Goal: Transaction & Acquisition: Purchase product/service

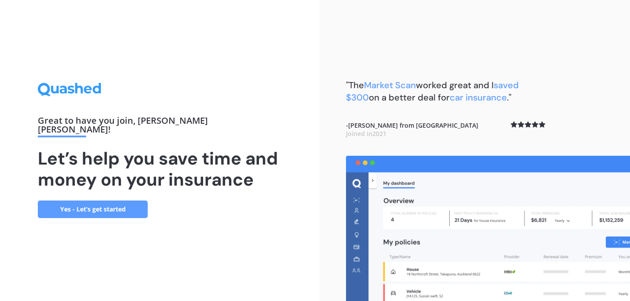
click at [95, 206] on link "Yes - Let’s get started" at bounding box center [93, 210] width 110 height 18
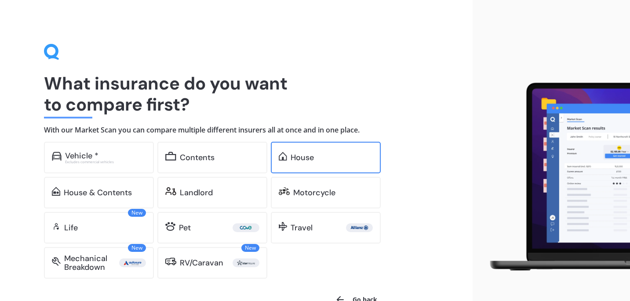
click at [310, 158] on div "House" at bounding box center [301, 157] width 23 height 9
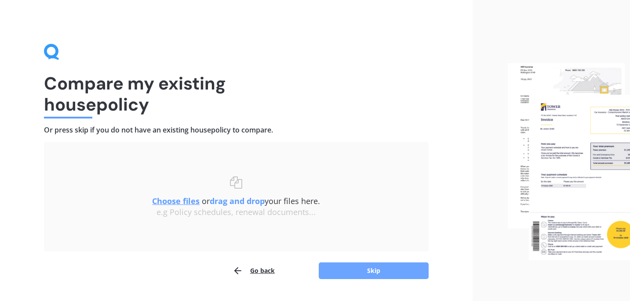
click at [371, 271] on button "Skip" at bounding box center [374, 271] width 110 height 17
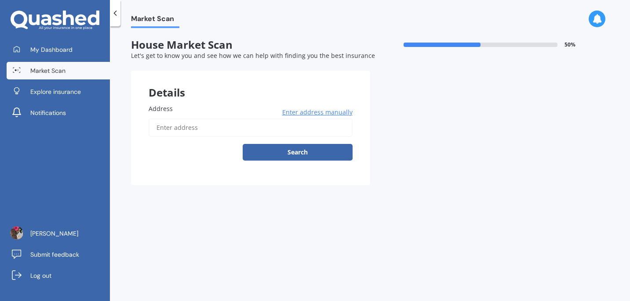
click at [287, 130] on input "Address" at bounding box center [250, 128] width 204 height 18
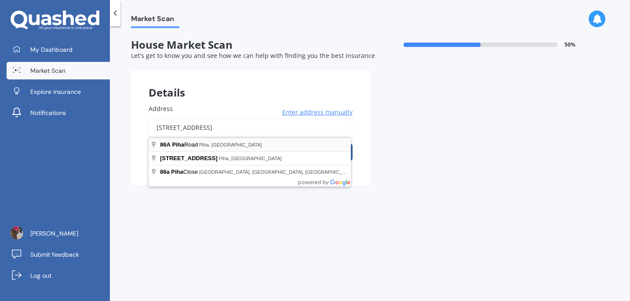
type input "[STREET_ADDRESS]"
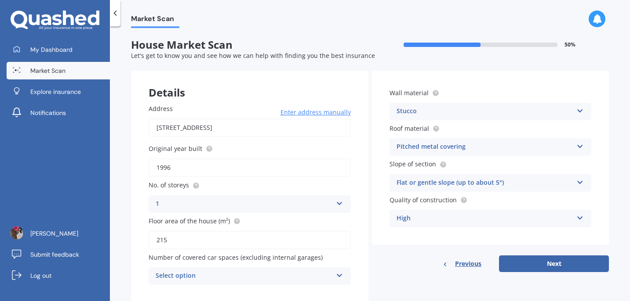
click at [402, 107] on div "Stucco" at bounding box center [484, 111] width 177 height 11
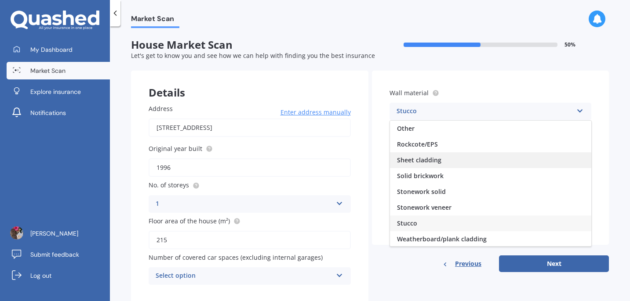
scroll to position [80, 0]
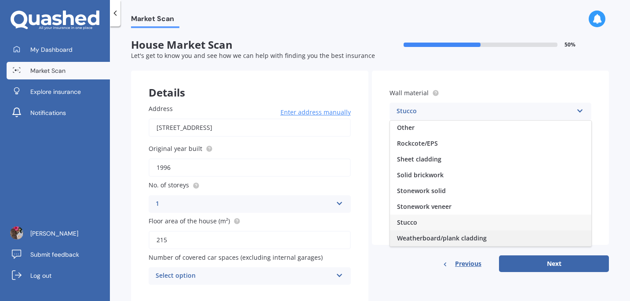
click at [428, 237] on span "Weatherboard/plank cladding" at bounding box center [442, 238] width 90 height 8
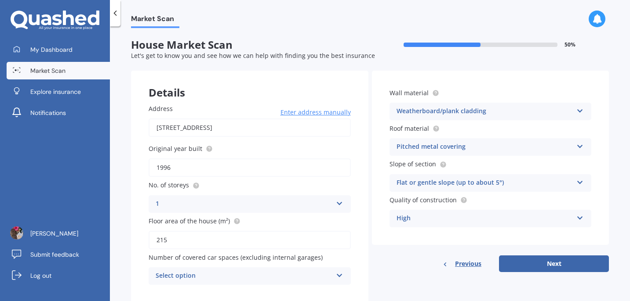
click at [447, 150] on div "Pitched metal covering" at bounding box center [484, 147] width 177 height 11
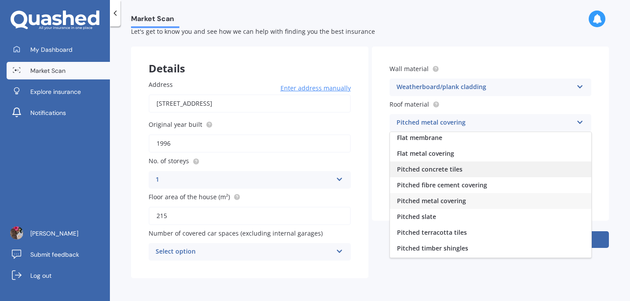
scroll to position [0, 0]
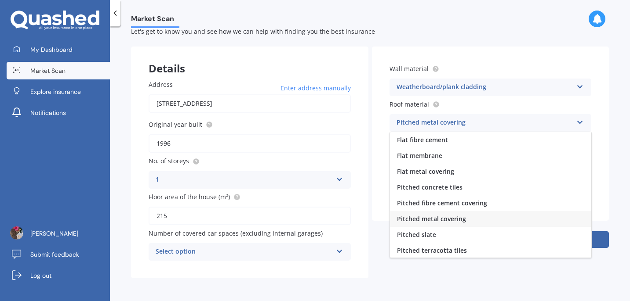
click at [423, 220] on span "Pitched metal covering" at bounding box center [431, 219] width 69 height 8
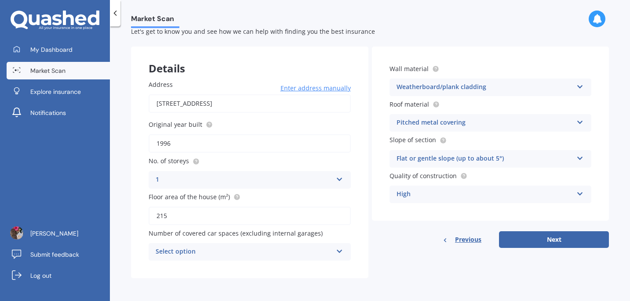
click at [576, 157] on icon at bounding box center [579, 157] width 7 height 6
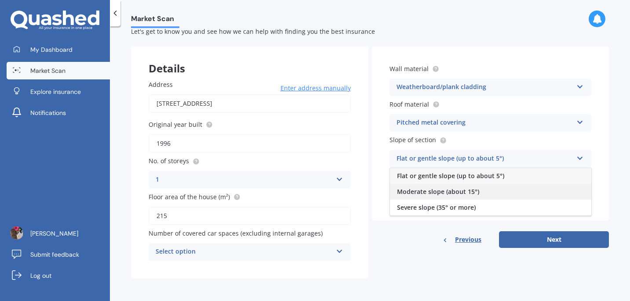
click at [427, 195] on span "Moderate slope (about 15°)" at bounding box center [438, 192] width 82 height 8
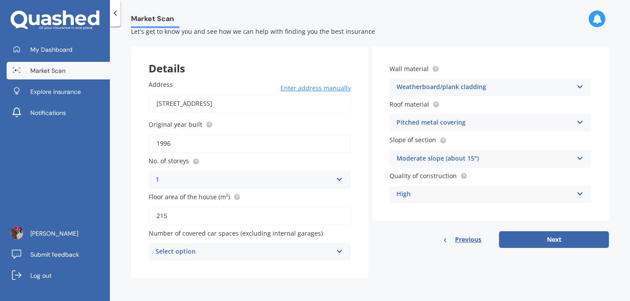
click at [491, 191] on div "High" at bounding box center [484, 194] width 177 height 11
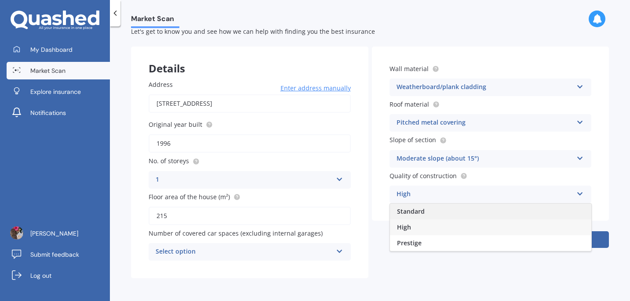
click at [415, 212] on span "Standard" at bounding box center [411, 211] width 28 height 8
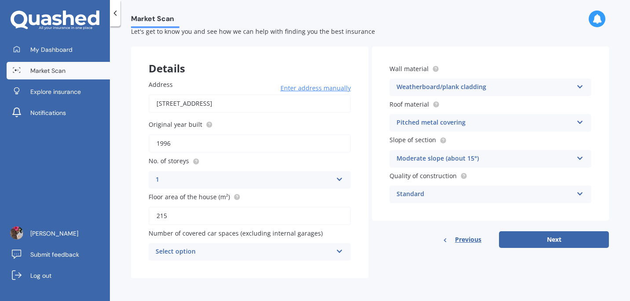
click at [337, 178] on icon at bounding box center [339, 178] width 7 height 6
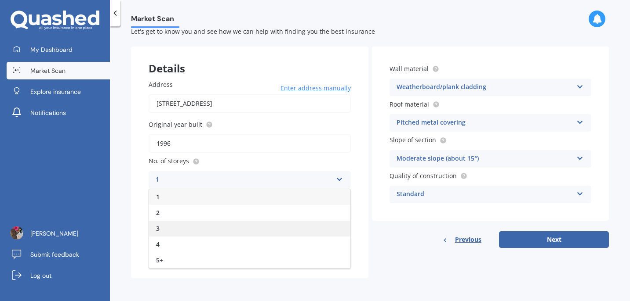
click at [184, 230] on div "3" at bounding box center [249, 229] width 201 height 16
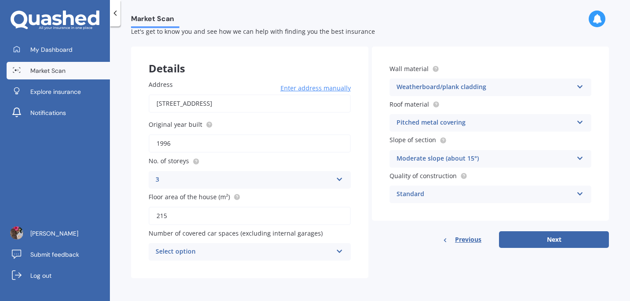
click at [300, 256] on div "Select option" at bounding box center [244, 252] width 177 height 11
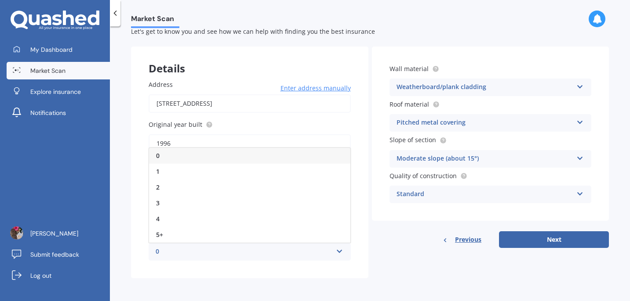
click at [303, 275] on div "Address [STREET_ADDRESS] Enter address manually Search Original year built 1996…" at bounding box center [249, 170] width 237 height 216
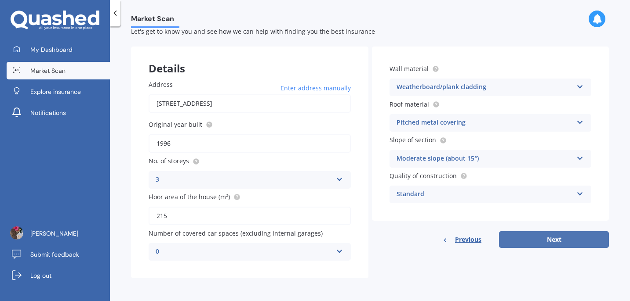
click at [517, 242] on button "Next" at bounding box center [554, 240] width 110 height 17
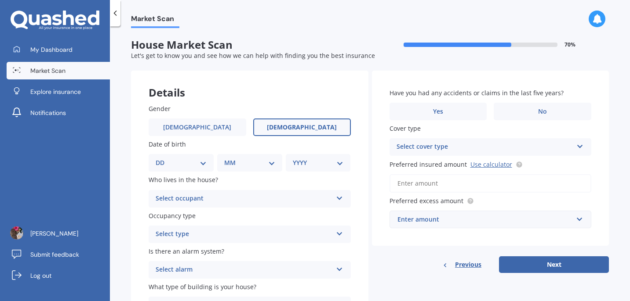
click at [326, 126] on label "[DEMOGRAPHIC_DATA]" at bounding box center [302, 128] width 98 height 18
click at [0, 0] on input "[DEMOGRAPHIC_DATA]" at bounding box center [0, 0] width 0 height 0
click at [202, 163] on select "DD 01 02 03 04 05 06 07 08 09 10 11 12 13 14 15 16 17 18 19 20 21 22 23 24 25 2…" at bounding box center [181, 163] width 51 height 10
select select "17"
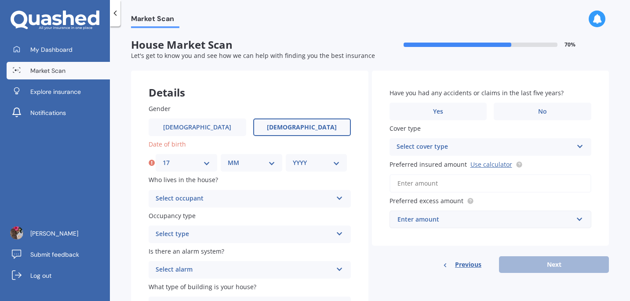
click at [251, 169] on div "MM 01 02 03 04 05 06 07 08 09 10 11 12" at bounding box center [252, 163] width 62 height 18
click at [270, 164] on select "MM 01 02 03 04 05 06 07 08 09 10 11 12" at bounding box center [251, 163] width 47 height 10
select select "02"
click at [312, 167] on select "YYYY 2009 2008 2007 2006 2005 2004 2003 2002 2001 2000 1999 1998 1997 1996 1995…" at bounding box center [316, 163] width 47 height 10
select select "1969"
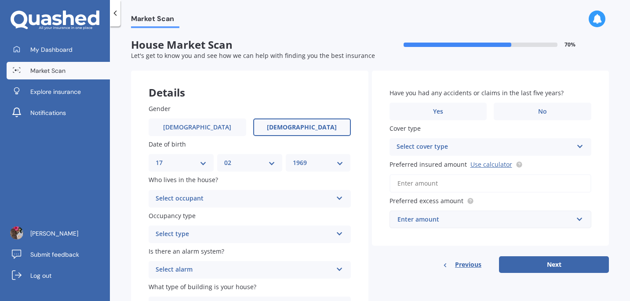
click at [221, 201] on div "Select occupant" at bounding box center [244, 199] width 177 height 11
click at [207, 221] on div "Owner" at bounding box center [249, 216] width 201 height 16
click at [215, 238] on div "Select type" at bounding box center [244, 234] width 177 height 11
click at [206, 251] on div "Permanent" at bounding box center [249, 252] width 201 height 16
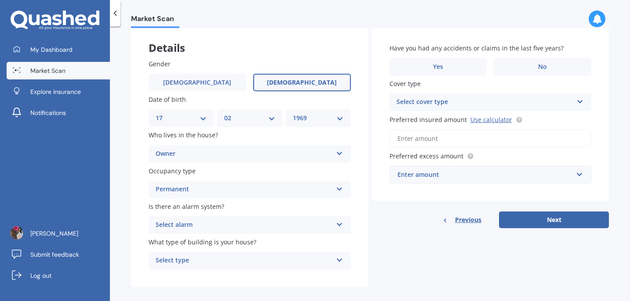
scroll to position [55, 0]
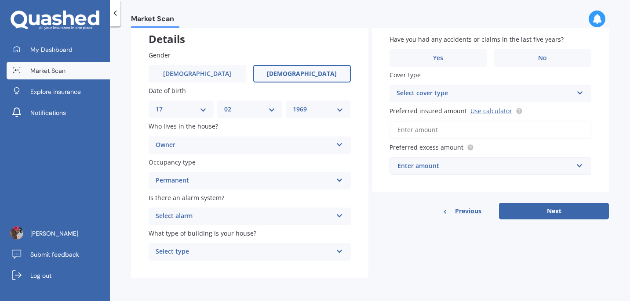
click at [222, 218] on div "Select alarm" at bounding box center [244, 216] width 177 height 11
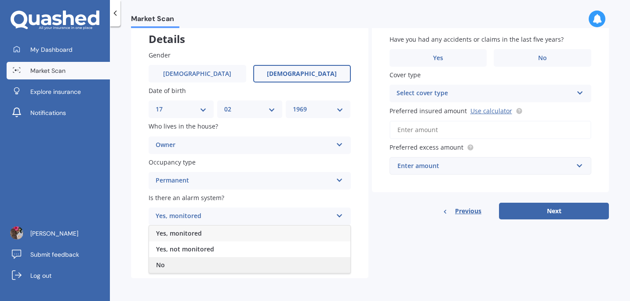
drag, startPoint x: 249, startPoint y: 221, endPoint x: 192, endPoint y: 268, distance: 73.0
click at [192, 268] on div "No" at bounding box center [249, 265] width 201 height 16
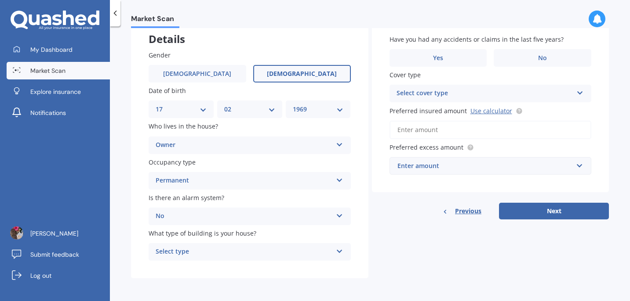
click at [204, 251] on div "Select type" at bounding box center [244, 252] width 177 height 11
drag, startPoint x: 192, startPoint y: 268, endPoint x: 192, endPoint y: 203, distance: 65.0
click at [192, 203] on span "Freestanding" at bounding box center [175, 203] width 39 height 8
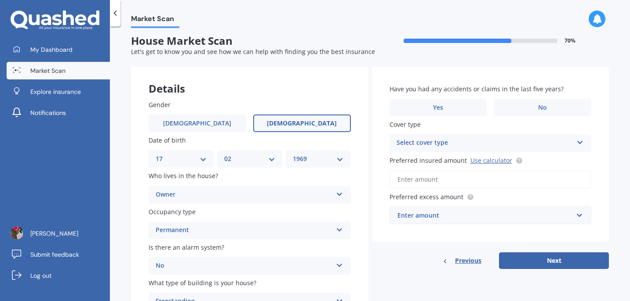
scroll to position [4, 0]
click at [525, 111] on label "No" at bounding box center [542, 108] width 98 height 18
click at [0, 0] on input "No" at bounding box center [0, 0] width 0 height 0
drag, startPoint x: 192, startPoint y: 203, endPoint x: 501, endPoint y: 139, distance: 314.9
click at [501, 139] on div "Select cover type" at bounding box center [484, 143] width 177 height 11
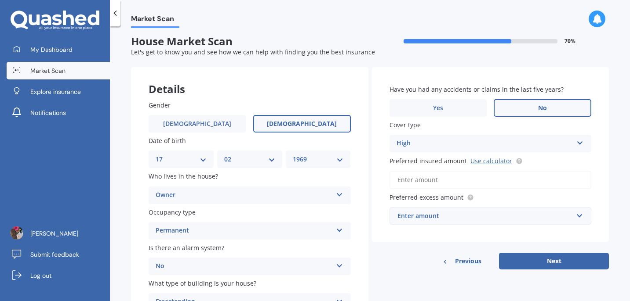
click at [593, 140] on div "Have you had any accidents or claims in the last five years? Yes No Cover type …" at bounding box center [490, 154] width 237 height 175
click at [464, 179] on input "Preferred insured amount Use calculator" at bounding box center [490, 180] width 202 height 18
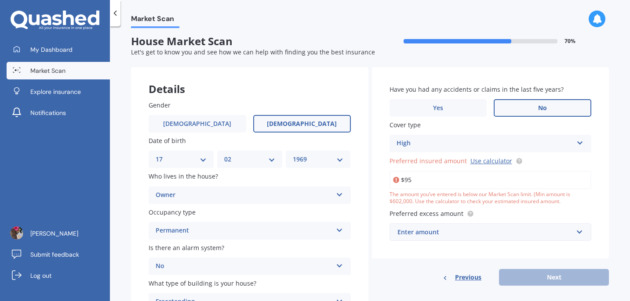
type input "$9"
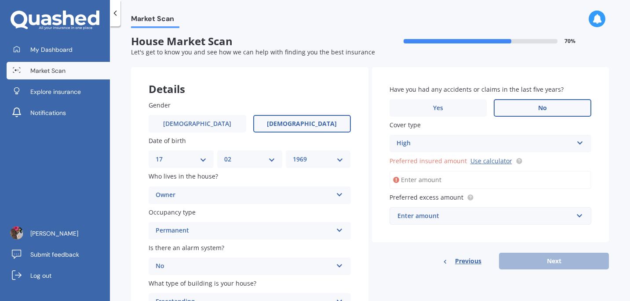
click at [433, 146] on div "High" at bounding box center [484, 143] width 177 height 11
click at [426, 218] on div "Enter amount" at bounding box center [485, 216] width 176 height 10
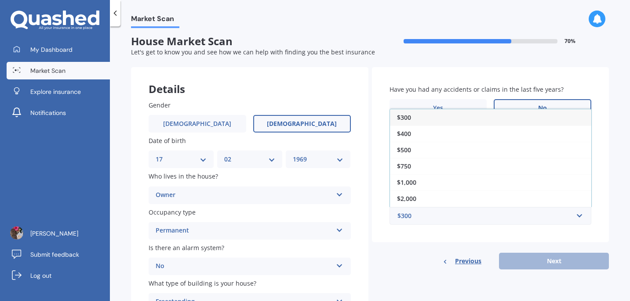
click at [423, 202] on div "$2,000" at bounding box center [490, 199] width 201 height 16
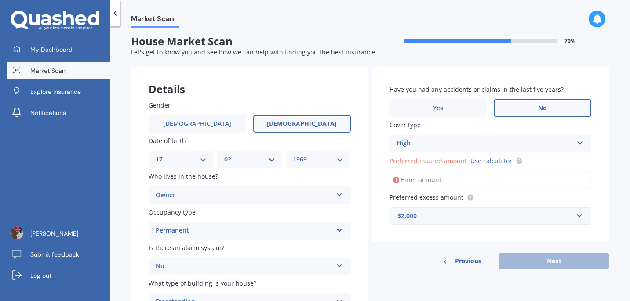
click at [487, 162] on link "Use calculator" at bounding box center [491, 161] width 42 height 8
click at [487, 178] on input "Preferred insured amount Use calculator" at bounding box center [490, 180] width 202 height 18
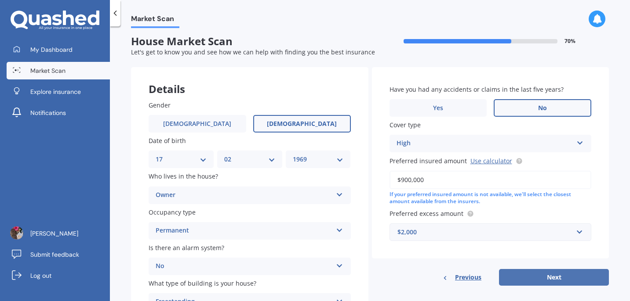
type input "$900,000"
click at [560, 275] on button "Next" at bounding box center [554, 277] width 110 height 17
select select "17"
select select "02"
select select "1969"
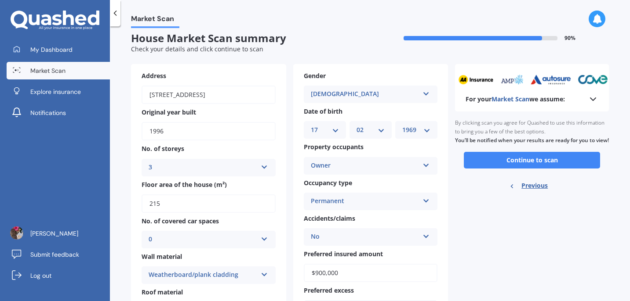
scroll to position [6, 0]
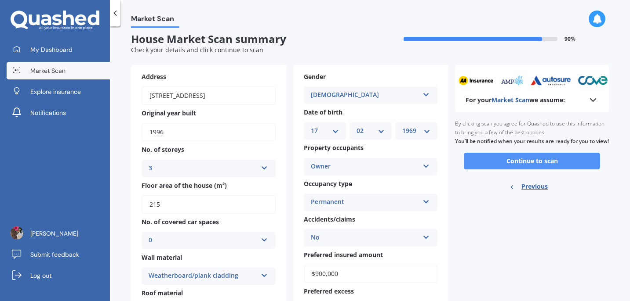
click at [510, 170] on button "Continue to scan" at bounding box center [531, 161] width 136 height 17
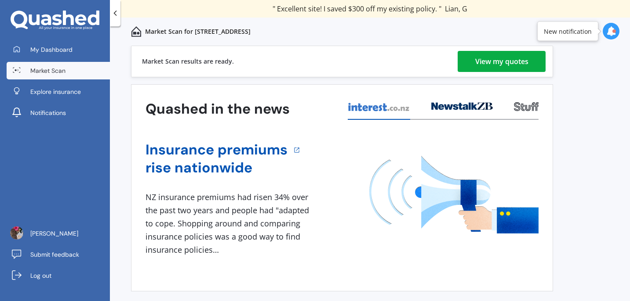
click at [520, 60] on div "View my quotes" at bounding box center [501, 61] width 53 height 21
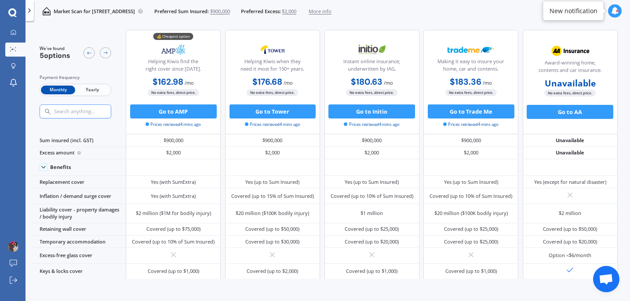
click at [99, 90] on span "Yearly" at bounding box center [92, 90] width 34 height 9
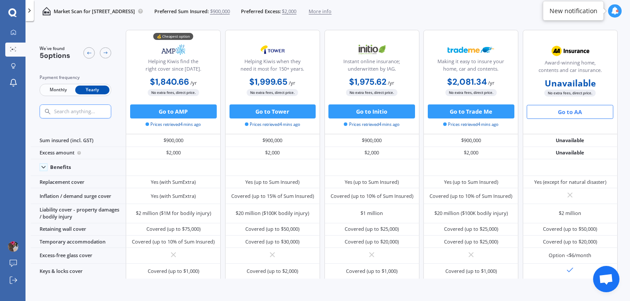
click at [566, 113] on button "Go to AA" at bounding box center [569, 112] width 87 height 14
